Goal: Task Accomplishment & Management: Complete application form

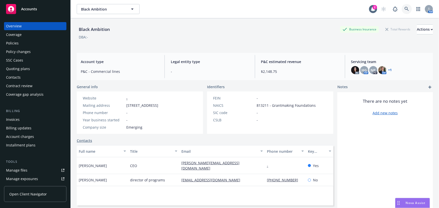
drag, startPoint x: 408, startPoint y: 10, endPoint x: 394, endPoint y: 16, distance: 15.6
click at [397, 17] on body "Accounts Overview Coverage Policies Policy changes SSC Cases Quoting plans Cont…" at bounding box center [219, 104] width 439 height 208
click at [402, 11] on link at bounding box center [407, 9] width 10 height 10
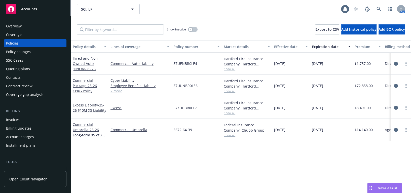
scroll to position [135, 0]
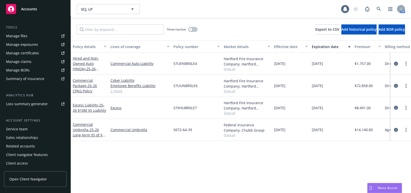
click at [34, 53] on div "Manage certificates" at bounding box center [22, 53] width 33 height 8
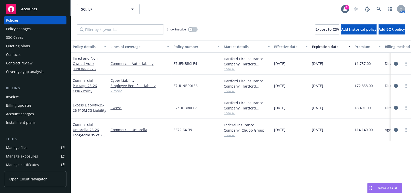
scroll to position [0, 0]
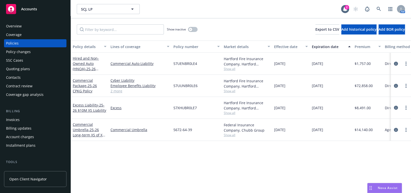
click at [31, 29] on div "Overview" at bounding box center [35, 26] width 58 height 8
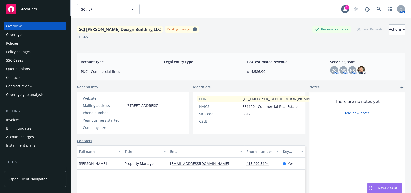
drag, startPoint x: 333, startPoint y: 68, endPoint x: 337, endPoint y: 66, distance: 4.8
click at [333, 68] on span "DC" at bounding box center [334, 70] width 5 height 5
click at [340, 70] on span "MC" at bounding box center [343, 70] width 6 height 5
click at [350, 69] on span "NR" at bounding box center [352, 70] width 5 height 5
click at [357, 71] on img at bounding box center [361, 70] width 8 height 8
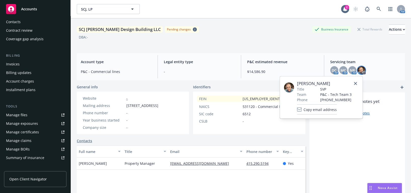
scroll to position [135, 0]
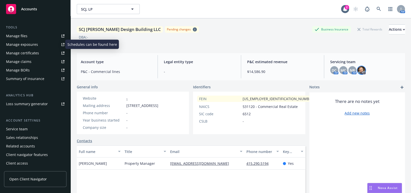
click at [36, 45] on div "Manage exposures" at bounding box center [22, 45] width 32 height 8
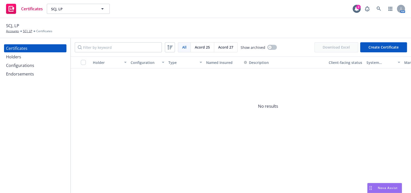
drag, startPoint x: 33, startPoint y: 62, endPoint x: 34, endPoint y: 58, distance: 4.6
click at [33, 62] on div "Configurations" at bounding box center [20, 65] width 28 height 8
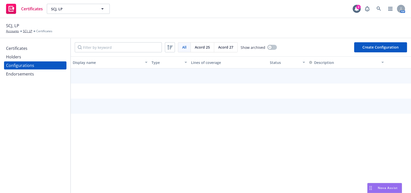
click at [36, 59] on div "Holders" at bounding box center [35, 57] width 58 height 8
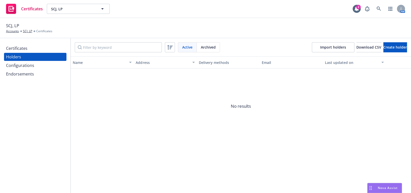
click at [42, 49] on div "Certificates" at bounding box center [35, 48] width 58 height 8
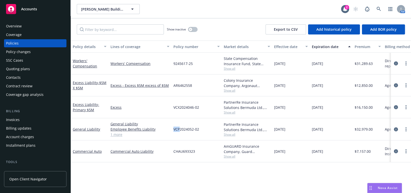
drag, startPoint x: 179, startPoint y: 129, endPoint x: 171, endPoint y: 130, distance: 8.1
click at [171, 130] on div "VCP2024052-02" at bounding box center [196, 129] width 50 height 22
copy span "VCP"
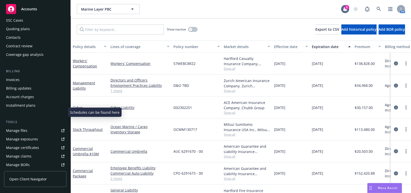
scroll to position [68, 0]
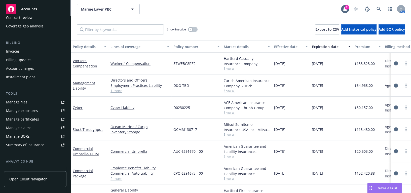
click at [35, 120] on div "Manage certificates" at bounding box center [22, 119] width 33 height 8
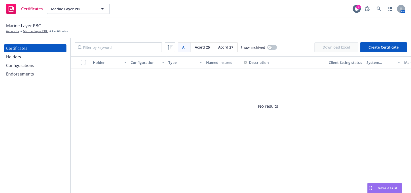
click at [26, 118] on div "Certificates Holders Configurations Endorsements" at bounding box center [35, 115] width 70 height 155
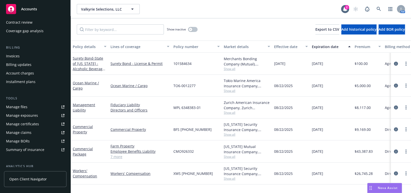
scroll to position [91, 0]
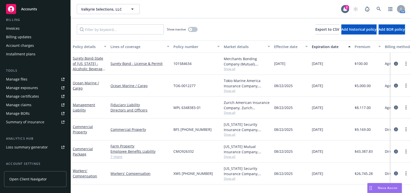
click at [32, 94] on div "Manage certificates" at bounding box center [22, 96] width 33 height 8
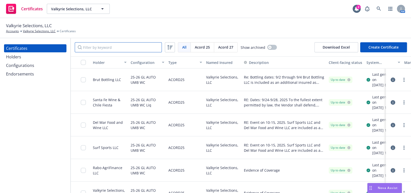
click at [113, 50] on input "Filter by keyword" at bounding box center [118, 47] width 87 height 10
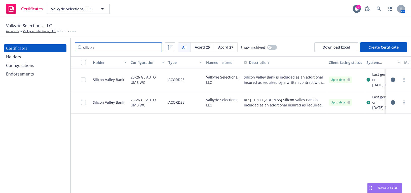
type input "silicon"
click at [405, 105] on link "more" at bounding box center [404, 102] width 6 height 6
click at [365, 82] on link "Download uneditable generated certificate" at bounding box center [370, 82] width 81 height 10
drag, startPoint x: 23, startPoint y: 124, endPoint x: 25, endPoint y: 122, distance: 3.4
click at [23, 124] on div "Certificates Holders Configurations Endorsements" at bounding box center [35, 115] width 70 height 155
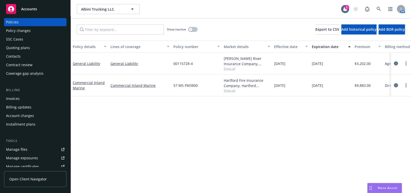
scroll to position [46, 0]
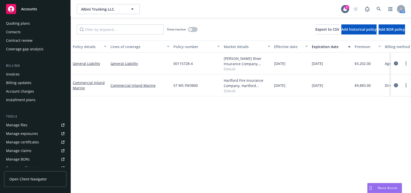
click at [34, 139] on div "Manage certificates" at bounding box center [22, 142] width 33 height 8
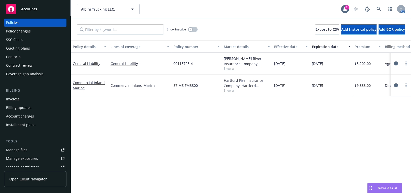
scroll to position [0, 0]
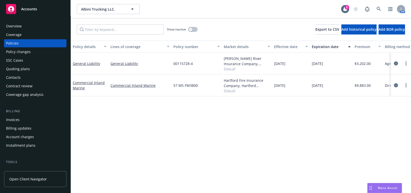
click at [33, 33] on div "Coverage" at bounding box center [35, 35] width 58 height 8
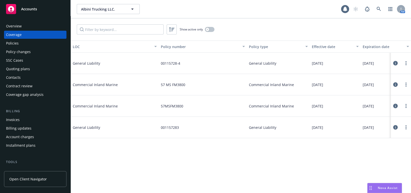
click at [209, 34] on div "Show active only" at bounding box center [241, 29] width 340 height 22
click at [208, 30] on div "button" at bounding box center [208, 30] width 4 height 4
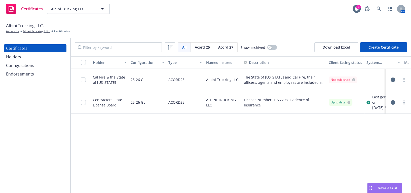
click at [25, 164] on div "Certificates Holders Configurations Endorsements" at bounding box center [35, 115] width 70 height 155
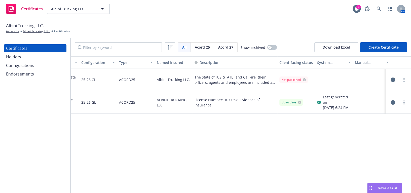
drag, startPoint x: 396, startPoint y: 83, endPoint x: 378, endPoint y: 85, distance: 18.0
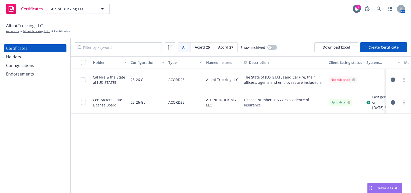
drag, startPoint x: 265, startPoint y: 75, endPoint x: 179, endPoint y: 82, distance: 85.5
click at [40, 68] on div "Configurations" at bounding box center [35, 65] width 58 height 8
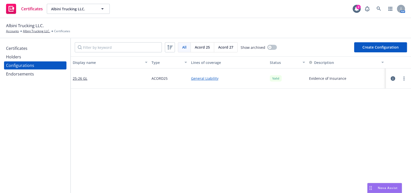
click at [32, 50] on div "Certificates" at bounding box center [35, 48] width 58 height 8
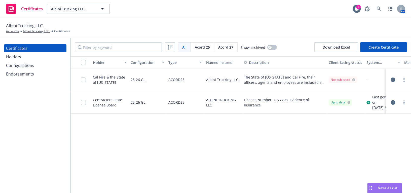
scroll to position [0, 54]
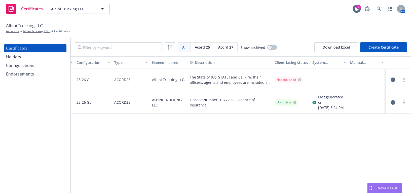
drag, startPoint x: 148, startPoint y: 91, endPoint x: 249, endPoint y: 83, distance: 100.4
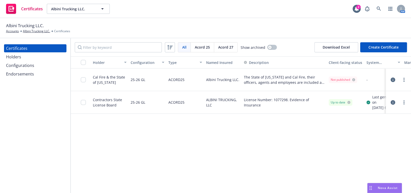
drag, startPoint x: 176, startPoint y: 83, endPoint x: 106, endPoint y: 84, distance: 70.5
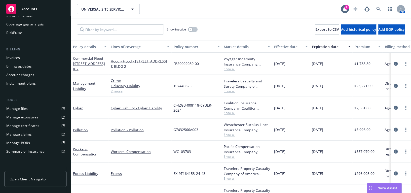
scroll to position [137, 0]
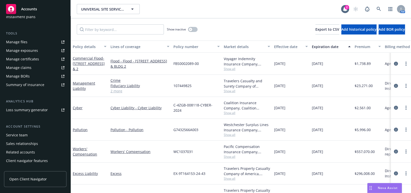
click at [36, 57] on div "Manage certificates" at bounding box center [22, 59] width 33 height 8
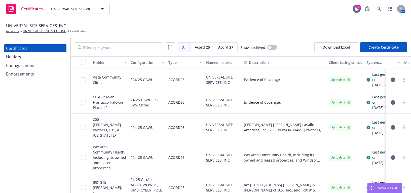
click at [44, 58] on div "Holders" at bounding box center [35, 57] width 58 height 8
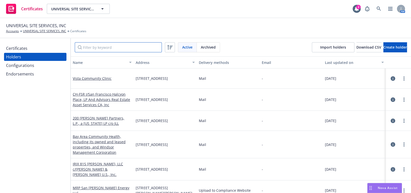
click at [84, 48] on input "Filter by keyword" at bounding box center [118, 47] width 87 height 10
paste input "Sharlands Square Association"
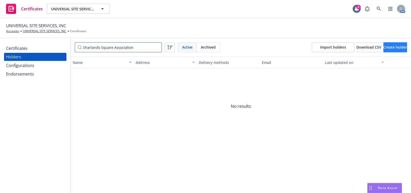
type input "Sharlands Square Association"
click at [383, 43] on button "Create holder" at bounding box center [395, 47] width 24 height 10
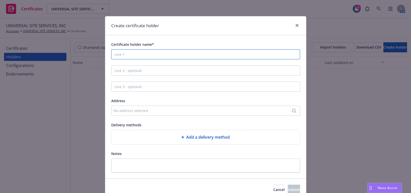
click at [141, 53] on input "Certificate holder name*" at bounding box center [205, 54] width 189 height 10
paste input "Sharlands Square Association"
type input "Sharlands Square Association"
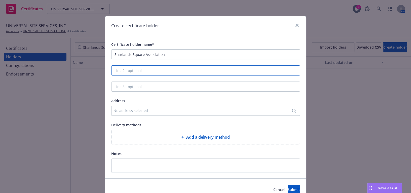
click at [159, 69] on input "Line 2 - optional" at bounding box center [205, 70] width 189 height 10
paste input "c/o DCG Management Inc."
type input "c/o DCG Management Inc."
click at [125, 110] on div "No address selected" at bounding box center [202, 110] width 179 height 5
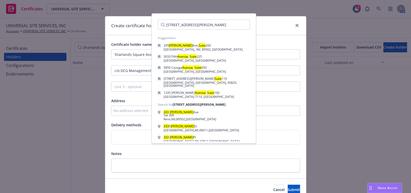
type input "[STREET_ADDRESS][PERSON_NAME]"
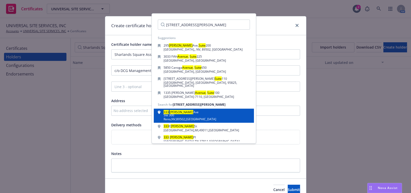
click at [172, 114] on div "Ste 300" at bounding box center [190, 115] width 53 height 3
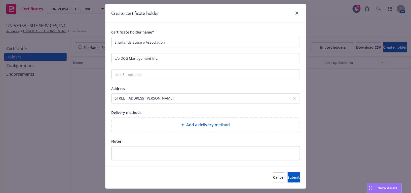
scroll to position [24, 0]
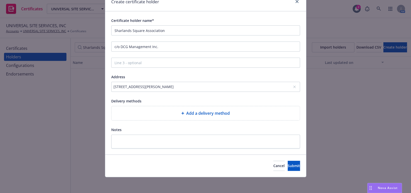
click at [147, 111] on div "Add a delivery method" at bounding box center [206, 113] width 180 height 6
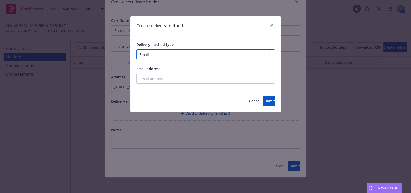
click at [168, 57] on select "Select delivery method type Email Mail Fax Upload to Compliance Website" at bounding box center [205, 54] width 138 height 10
select select "UPLOAD_TO_COMPLIANCE_WEBSITE"
click at [136, 49] on select "Select delivery method type Email Mail Fax Upload to Compliance Website" at bounding box center [205, 54] width 138 height 10
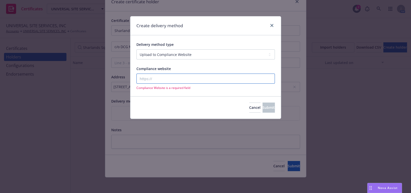
click at [143, 75] on input "Compliance website" at bounding box center [205, 78] width 138 height 10
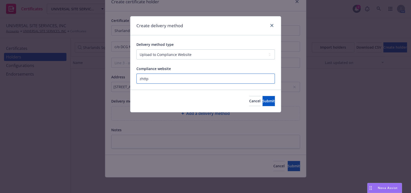
paste input "[URL][DOMAIN_NAME]"
type input "[URL][DOMAIN_NAME]"
click at [268, 103] on button "Submit" at bounding box center [268, 101] width 12 height 10
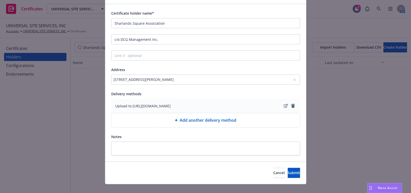
scroll to position [38, 0]
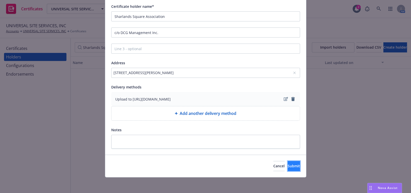
click at [288, 162] on button "Submit" at bounding box center [294, 166] width 12 height 10
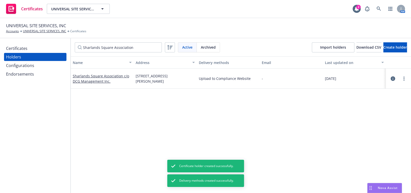
click at [26, 50] on div "Certificates" at bounding box center [16, 48] width 21 height 8
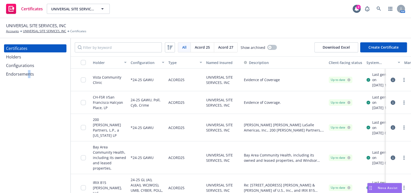
drag, startPoint x: 27, startPoint y: 122, endPoint x: 23, endPoint y: 112, distance: 10.5
click at [30, 130] on div "Certificates Holders Configurations Endorsements" at bounding box center [35, 115] width 70 height 155
click at [386, 44] on button "Create Certificate" at bounding box center [383, 47] width 47 height 10
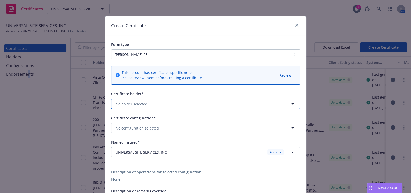
click at [130, 102] on span "No holder selected" at bounding box center [132, 103] width 32 height 5
type input "shar"
click at [128, 119] on strong "Sharlands Square Association c/o DCG Management Inc." at bounding box center [165, 118] width 96 height 5
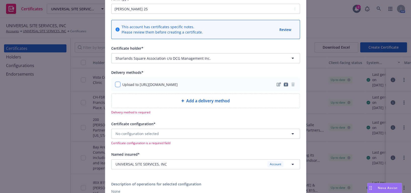
click at [116, 83] on input "checkbox" at bounding box center [117, 84] width 5 height 5
checkbox input "true"
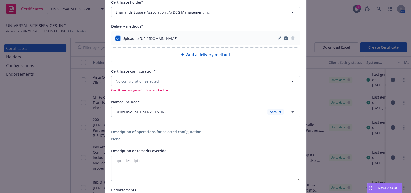
scroll to position [137, 0]
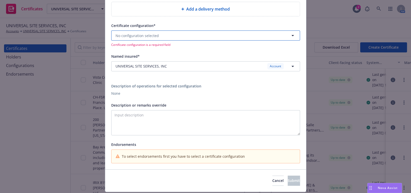
click at [132, 35] on span "No configuration selected" at bounding box center [137, 35] width 43 height 5
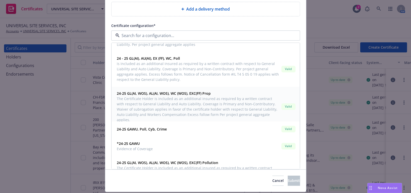
scroll to position [274, 0]
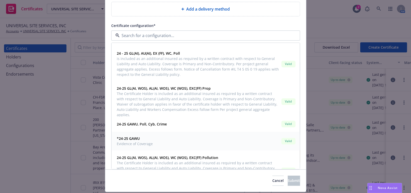
click at [118, 139] on strong "*24-25 GAWU" at bounding box center [128, 138] width 23 height 5
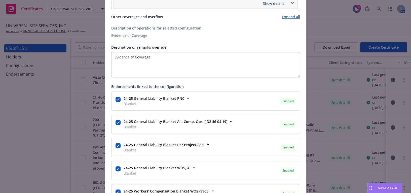
scroll to position [343, 0]
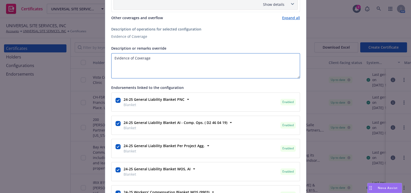
drag, startPoint x: 35, startPoint y: 45, endPoint x: 30, endPoint y: 42, distance: 5.3
click at [19, 41] on div "Create Certificate Form type [PERSON_NAME] 25 [PERSON_NAME] 27 This account has…" at bounding box center [205, 96] width 411 height 193
paste textarea ""Sharlands Square Association, LMMR, LLC, Brownco, LLC, and any successor in in…"
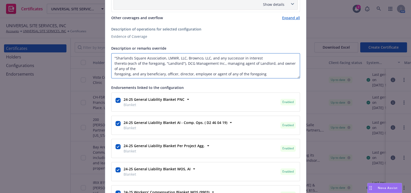
drag, startPoint x: 115, startPoint y: 57, endPoint x: 118, endPoint y: 54, distance: 4.6
click at [115, 57] on textarea ""Sharlands Square Association, LMMR, LLC, Brownco, LLC, and any successor in in…" at bounding box center [205, 65] width 189 height 25
click at [111, 71] on textarea "Sharlands Square Association, LMMR, LLC, Brownco, LLC, and any successor in int…" at bounding box center [205, 65] width 189 height 25
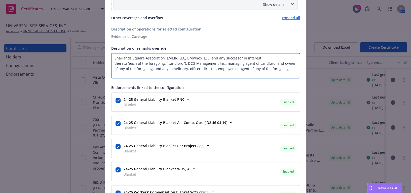
click at [284, 69] on textarea "Sharlands Square Association, LMMR, LLC, Brownco, LLC, and any successor in int…" at bounding box center [205, 65] width 189 height 25
click at [111, 62] on textarea "Sharlands Square Association, LMMR, LLC, Brownco, LLC, and any successor in int…" at bounding box center [205, 65] width 189 height 25
click at [254, 71] on textarea "Sharlands Square Association, LMMR, LLC, Brownco, LLC, and any successor in int…" at bounding box center [205, 65] width 189 height 25
paste textarea "The Certificate Holder is included as an additional insured as required by a wr…"
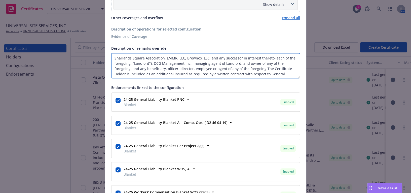
scroll to position [4, 0]
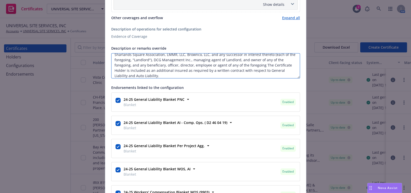
drag, startPoint x: 127, startPoint y: 68, endPoint x: 261, endPoint y: 63, distance: 133.5
click at [261, 63] on textarea "Sharlands Square Association, LMMR, LLC, Brownco, LLC, and any successor in int…" at bounding box center [205, 65] width 189 height 25
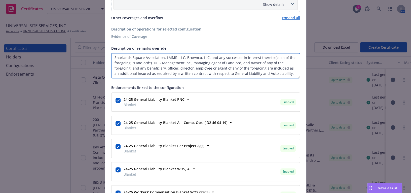
scroll to position [0, 0]
click at [282, 73] on textarea "Sharlands Square Association, LMMR, LLC, Brownco, LLC, and any successor in int…" at bounding box center [205, 65] width 189 height 25
paste textarea "Coverage is Primary and Non-Contributory."
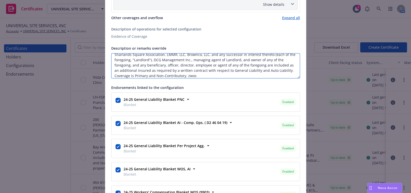
paste textarea "Waiver of subrogation applies with respect to General Liability, Auto Liability…"
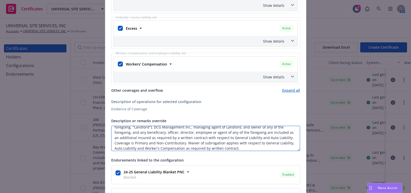
scroll to position [183, 0]
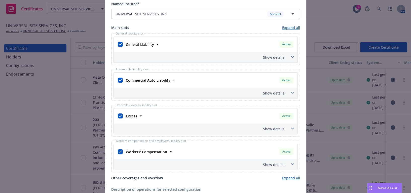
type textarea "Sharlands Square Association, LMMR, LLC, Brownco, LLC, and any successor in int…"
click at [273, 55] on div "Show details" at bounding box center [200, 57] width 170 height 5
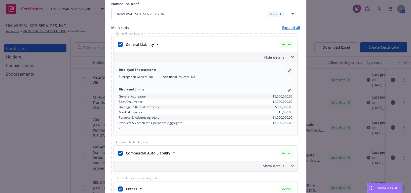
click at [286, 69] on link "pencil" at bounding box center [289, 70] width 6 height 6
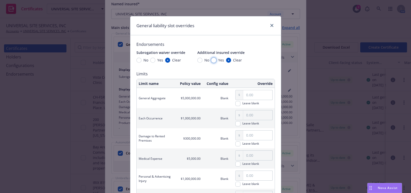
drag, startPoint x: 213, startPoint y: 59, endPoint x: 171, endPoint y: 61, distance: 41.3
click at [212, 59] on input "Yes" at bounding box center [213, 60] width 5 height 5
radio input "true"
click at [155, 60] on span "Yes" at bounding box center [159, 59] width 8 height 5
click at [154, 60] on input "Yes" at bounding box center [152, 60] width 5 height 5
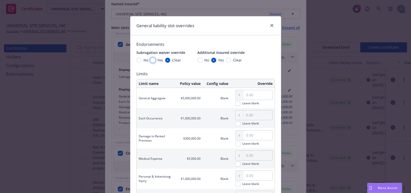
radio input "true"
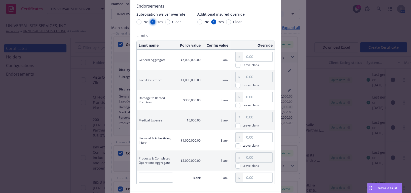
scroll to position [74, 0]
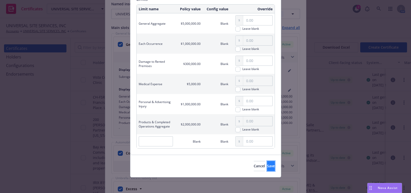
click at [267, 167] on button "Save" at bounding box center [271, 166] width 8 height 10
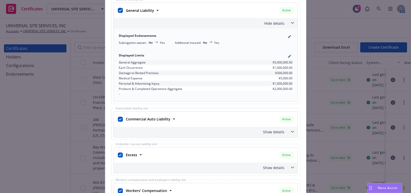
scroll to position [274, 0]
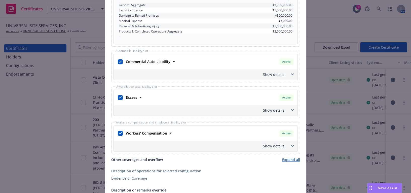
click at [272, 72] on div "Show details" at bounding box center [200, 74] width 170 height 5
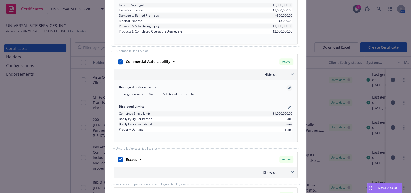
click at [286, 89] on link "pencil" at bounding box center [289, 88] width 6 height 6
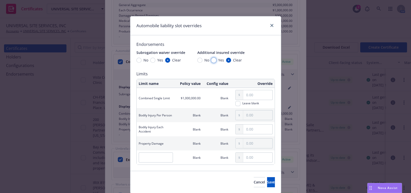
click at [211, 60] on input "Yes" at bounding box center [213, 60] width 5 height 5
radio input "true"
click at [153, 60] on input "Yes" at bounding box center [152, 60] width 5 height 5
radio input "true"
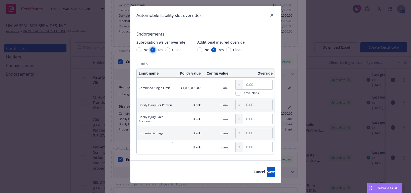
scroll to position [16, 0]
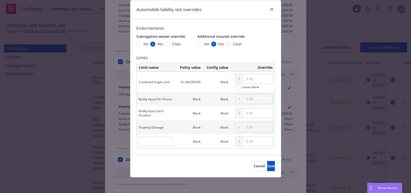
click at [254, 158] on div "Cancel Save" at bounding box center [205, 166] width 150 height 22
click at [267, 164] on button "Save" at bounding box center [271, 166] width 8 height 10
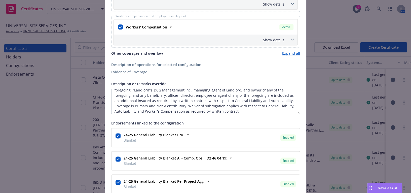
scroll to position [435, 0]
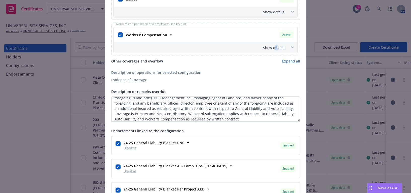
click at [275, 48] on div "Show details" at bounding box center [200, 47] width 170 height 5
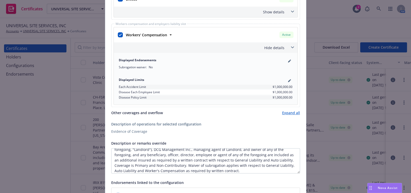
click at [288, 57] on div "Displayed Endorsements Subrogation waiver : No" at bounding box center [206, 63] width 180 height 17
click at [288, 60] on icon "pencil" at bounding box center [289, 60] width 3 height 3
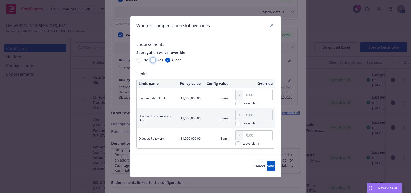
click at [150, 60] on input "Yes" at bounding box center [152, 60] width 5 height 5
radio input "true"
click at [267, 166] on span "Save" at bounding box center [271, 165] width 8 height 5
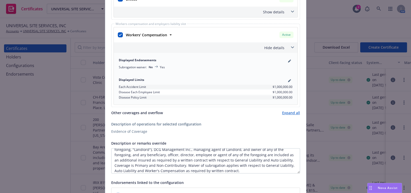
scroll to position [412, 0]
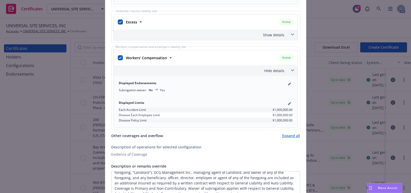
click at [272, 35] on div "Show details" at bounding box center [200, 34] width 170 height 5
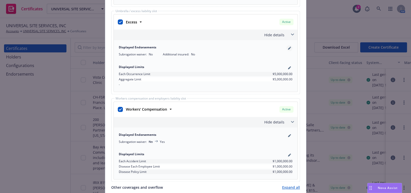
click at [288, 48] on icon "pencil" at bounding box center [289, 48] width 3 height 3
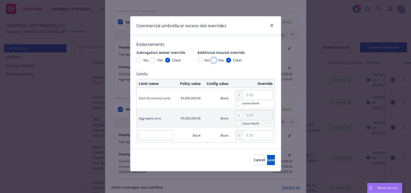
click at [214, 61] on input "Yes" at bounding box center [213, 60] width 5 height 5
radio input "true"
click at [160, 58] on span "Yes" at bounding box center [160, 59] width 6 height 5
click at [155, 58] on input "Yes" at bounding box center [152, 60] width 5 height 5
radio input "true"
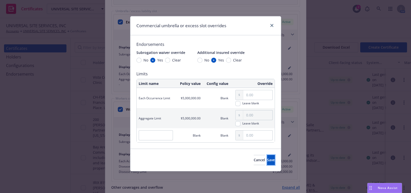
drag, startPoint x: 256, startPoint y: 161, endPoint x: 254, endPoint y: 155, distance: 6.2
click at [267, 161] on button "Save" at bounding box center [271, 160] width 8 height 10
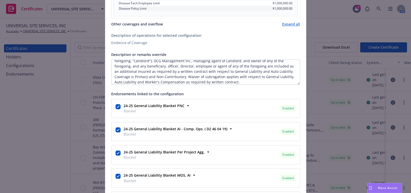
scroll to position [572, 0]
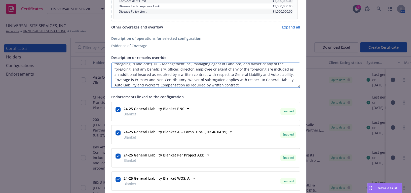
click at [254, 81] on textarea "Sharlands Square Association, LMMR, LLC, Brownco, LLC, and any successor in int…" at bounding box center [205, 74] width 189 height 25
click at [251, 84] on textarea "Sharlands Square Association, LMMR, LLC, Brownco, LLC, and any successor in int…" at bounding box center [205, 74] width 189 height 25
paste textarea "Excess follows form."
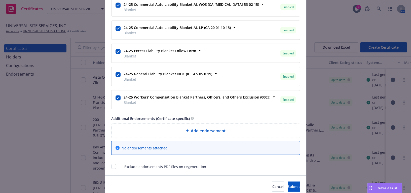
scroll to position [857, 0]
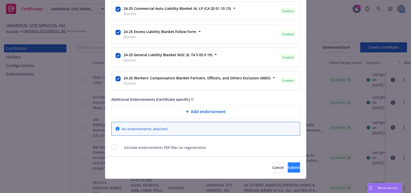
type textarea "Sharlands Square Association, LMMR, LLC, Brownco, LLC, and any successor in int…"
drag, startPoint x: 286, startPoint y: 163, endPoint x: 228, endPoint y: 89, distance: 94.5
click at [288, 165] on span "Submit" at bounding box center [294, 167] width 12 height 5
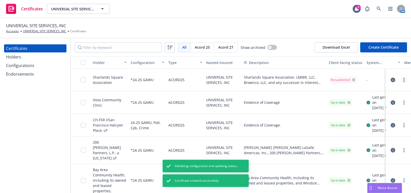
click at [401, 80] on link "more" at bounding box center [404, 80] width 6 height 6
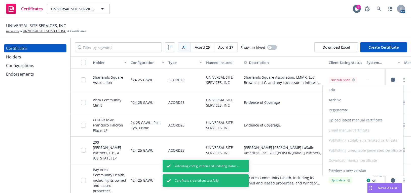
click at [359, 112] on link "Regenerate" at bounding box center [363, 110] width 81 height 10
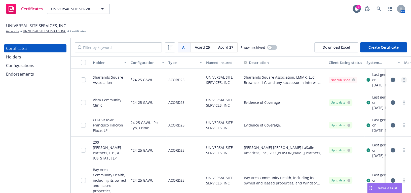
click at [401, 79] on link "more" at bounding box center [404, 80] width 6 height 6
click at [402, 81] on link "more" at bounding box center [404, 80] width 6 height 6
click at [353, 152] on link "Download uneditable generated certificate" at bounding box center [363, 153] width 81 height 10
